Goal: Navigation & Orientation: Find specific page/section

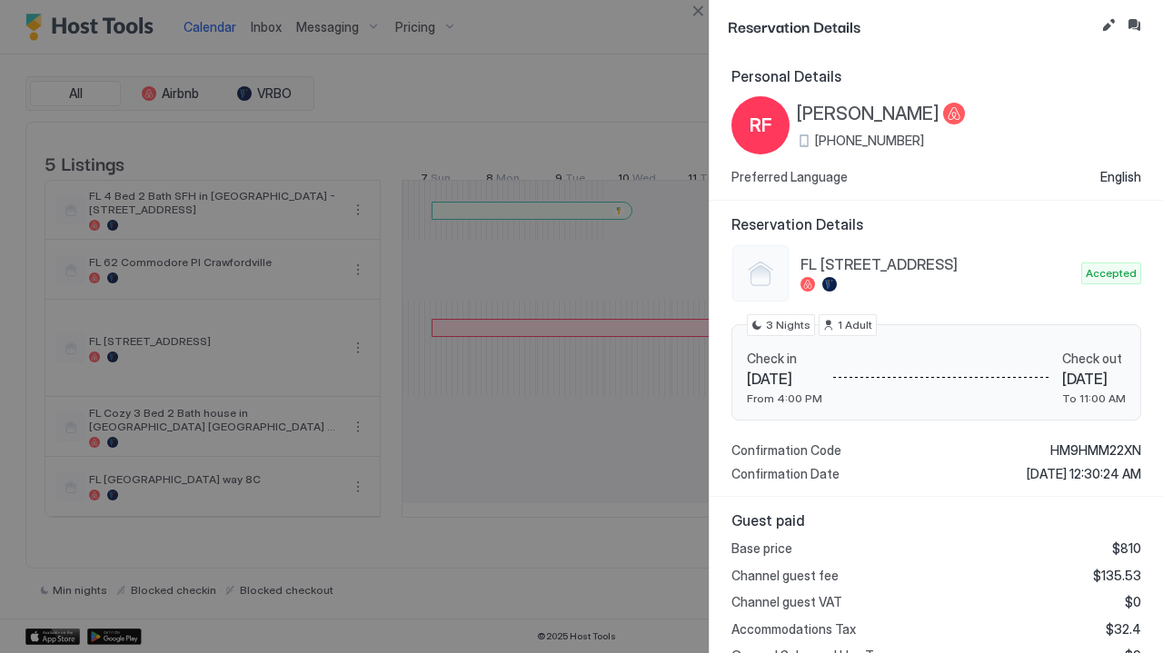
scroll to position [99, 0]
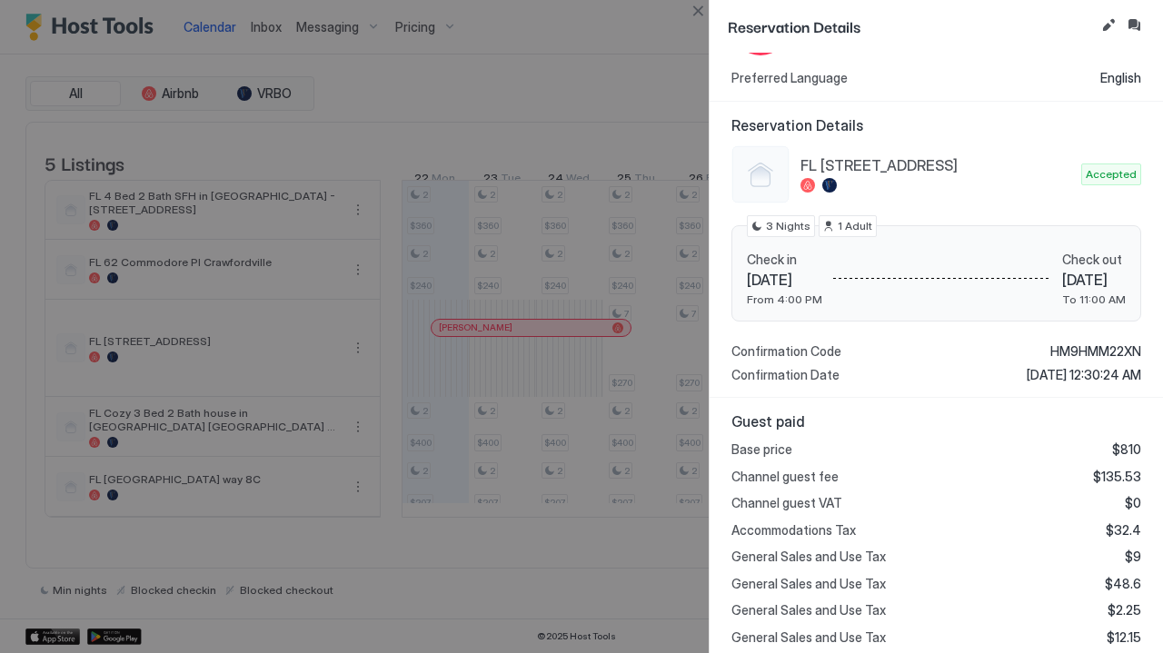
click at [282, 19] on div at bounding box center [581, 326] width 1163 height 653
click at [265, 20] on div at bounding box center [581, 326] width 1163 height 653
click at [264, 23] on div at bounding box center [581, 326] width 1163 height 653
click at [173, 95] on div at bounding box center [581, 326] width 1163 height 653
click at [699, 13] on button "Close" at bounding box center [698, 11] width 22 height 22
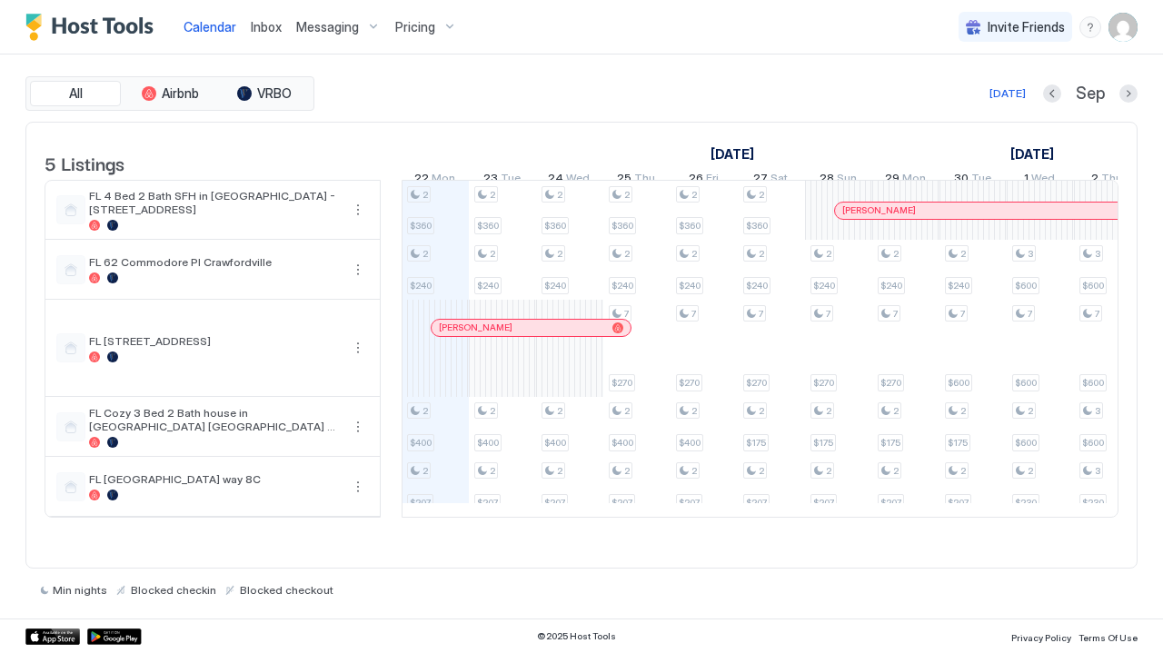
click at [952, 218] on div at bounding box center [952, 210] width 15 height 15
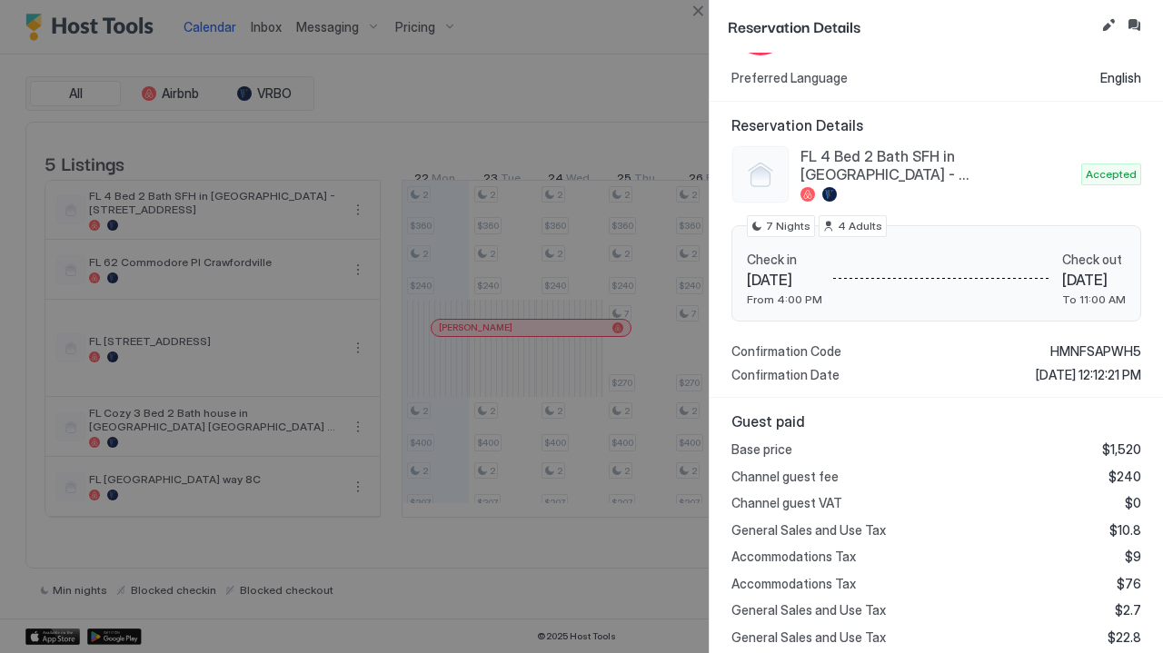
click at [535, 34] on div at bounding box center [581, 326] width 1163 height 653
click at [487, 22] on div at bounding box center [581, 326] width 1163 height 653
click at [466, 620] on div at bounding box center [581, 326] width 1163 height 653
click at [699, 13] on button "Close" at bounding box center [698, 11] width 22 height 22
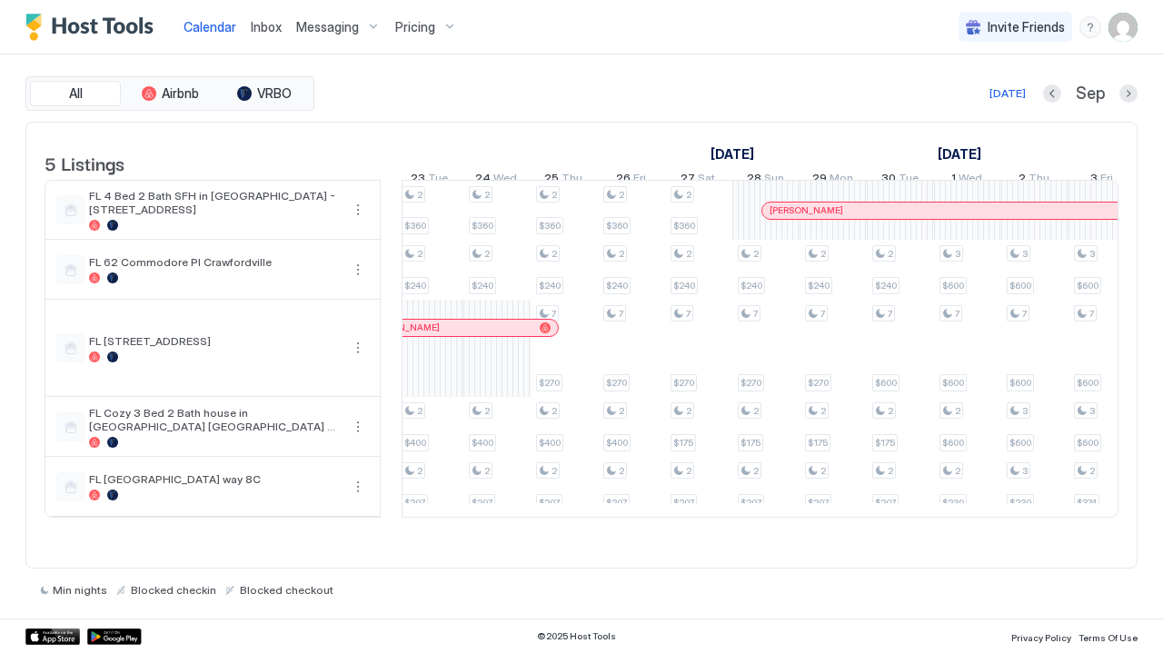
scroll to position [0, 0]
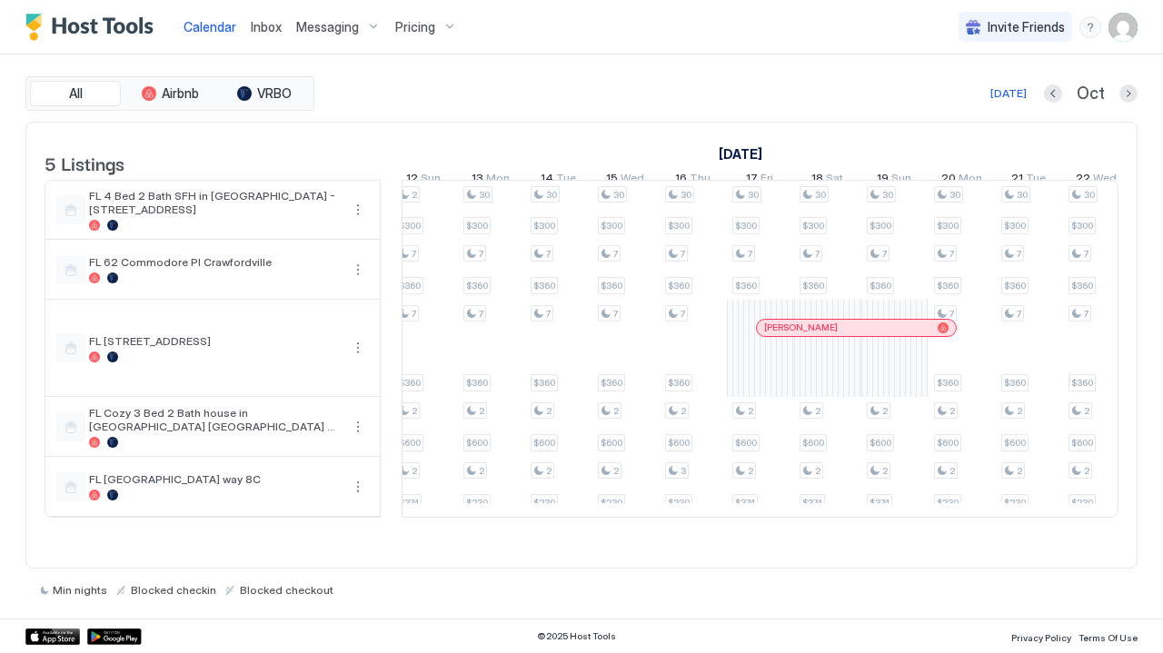
click at [744, 13] on div "Calendar Inbox Messaging Pricing Invite Friends AG" at bounding box center [581, 27] width 1163 height 55
